Goal: Task Accomplishment & Management: Manage account settings

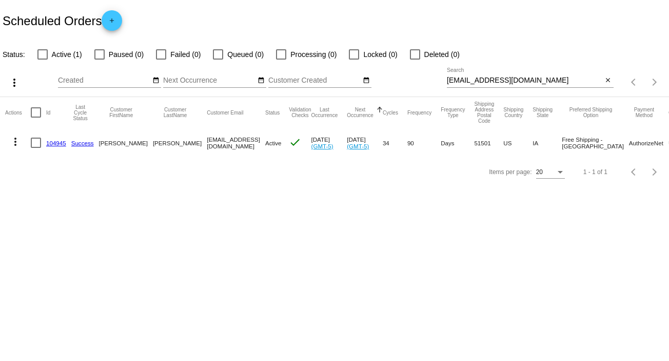
click at [608, 80] on mat-icon "close" at bounding box center [607, 80] width 7 height 8
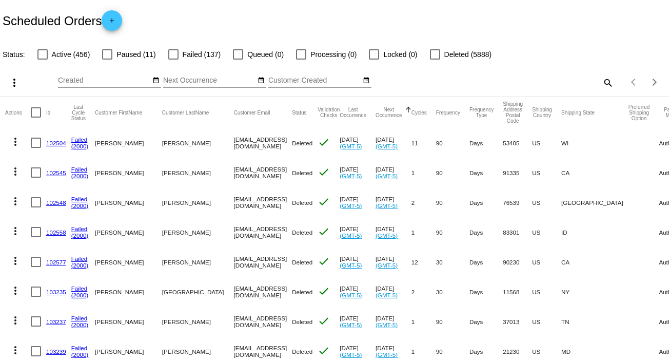
click at [601, 81] on mat-icon "search" at bounding box center [607, 82] width 12 height 16
click at [599, 81] on input "Search" at bounding box center [530, 80] width 167 height 8
paste input "[EMAIL_ADDRESS][DOMAIN_NAME]"
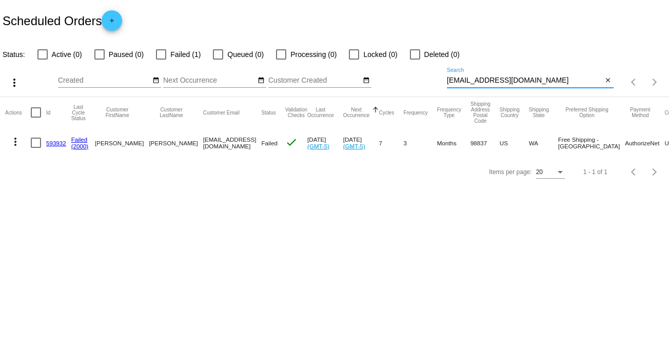
type input "[EMAIL_ADDRESS][DOMAIN_NAME]"
click at [16, 139] on mat-icon "more_vert" at bounding box center [15, 141] width 12 height 12
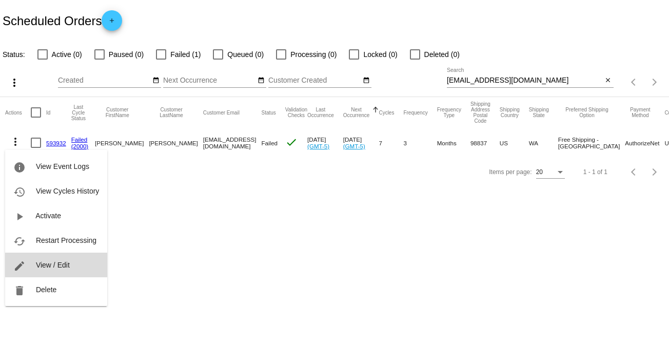
click at [68, 261] on span "View / Edit" at bounding box center [53, 265] width 34 height 8
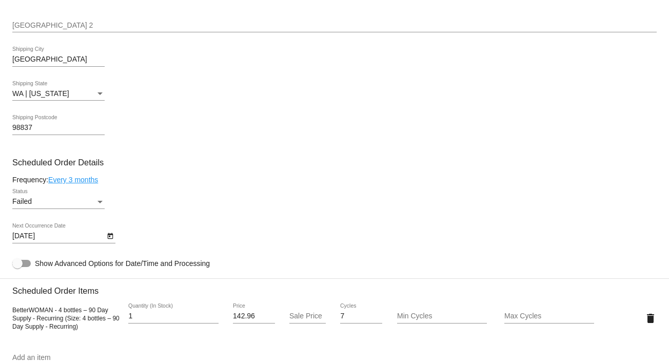
scroll to position [495, 0]
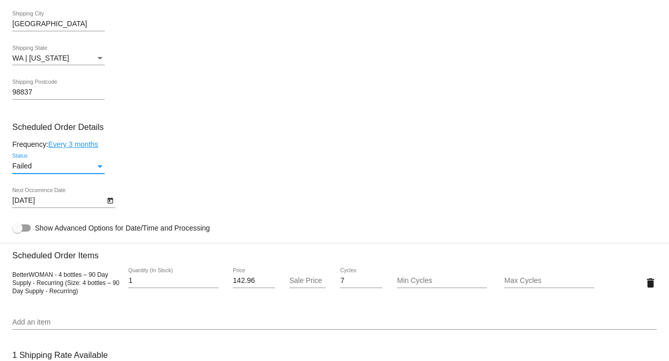
click at [103, 167] on div "Status" at bounding box center [99, 166] width 9 height 8
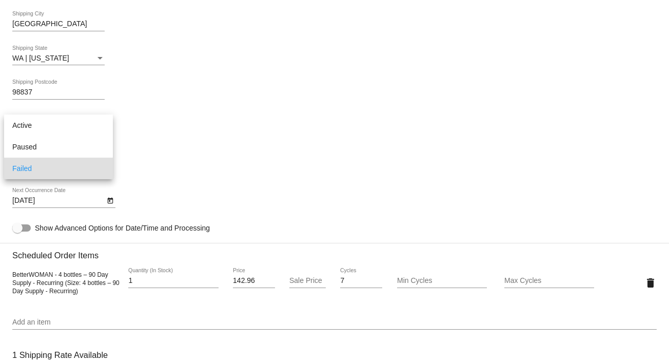
click at [109, 201] on div at bounding box center [334, 180] width 669 height 361
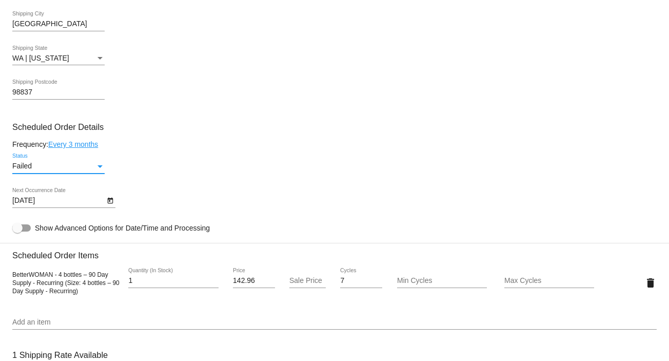
click at [98, 167] on div "Status" at bounding box center [99, 166] width 5 height 3
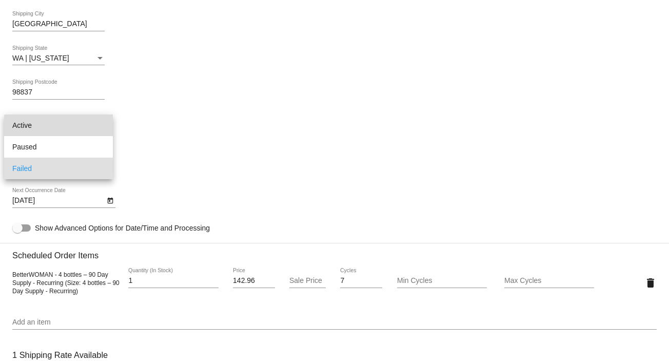
click at [96, 126] on span "Active" at bounding box center [58, 125] width 92 height 22
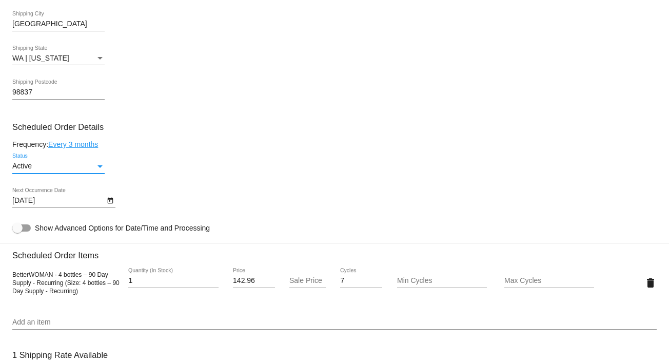
click at [108, 200] on icon "Open calendar" at bounding box center [110, 200] width 7 height 12
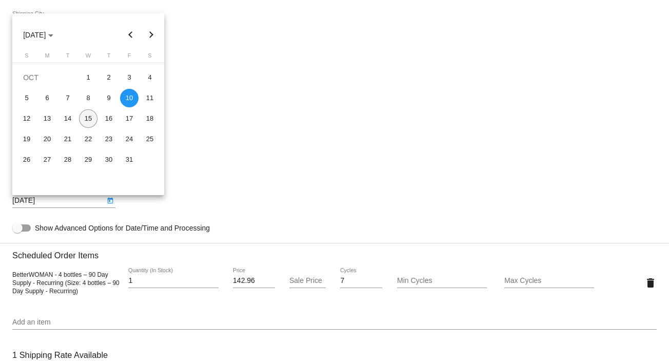
click at [90, 119] on div "15" at bounding box center [88, 118] width 18 height 18
type input "[DATE]"
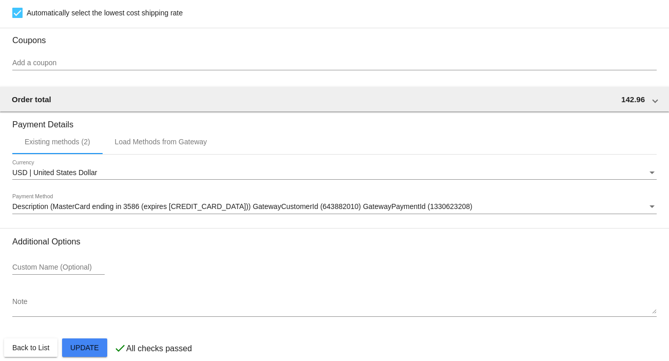
scroll to position [908, 0]
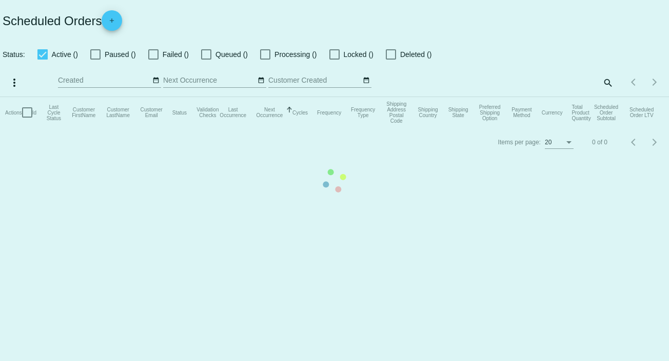
checkbox input "false"
